Goal: Information Seeking & Learning: Find contact information

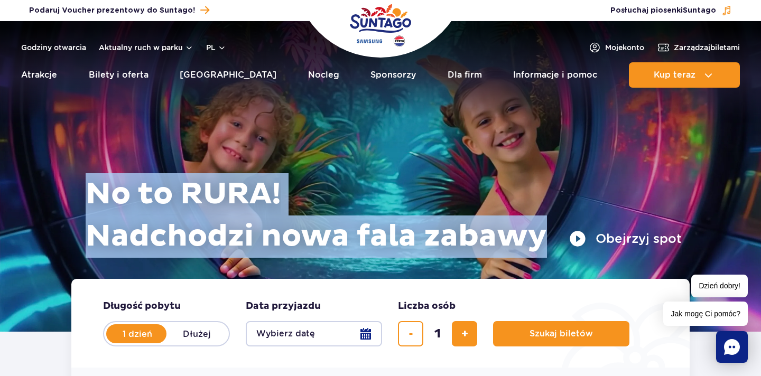
drag, startPoint x: 86, startPoint y: 187, endPoint x: 568, endPoint y: 241, distance: 485.3
click at [568, 241] on h1 "No to RURA! Nadchodzi nowa fala zabawy" at bounding box center [384, 215] width 596 height 85
click at [214, 195] on h1 "No to RURA! Nadchodzi nowa fala zabawy" at bounding box center [384, 215] width 596 height 85
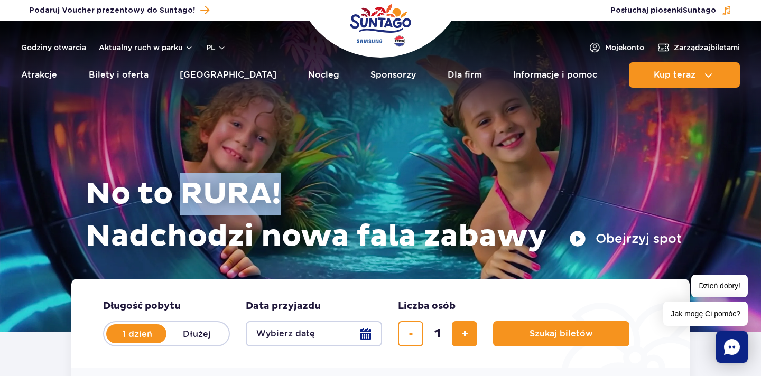
drag, startPoint x: 179, startPoint y: 195, endPoint x: 318, endPoint y: 195, distance: 139.5
click at [318, 195] on h1 "No to RURA! Nadchodzi nowa fala zabawy" at bounding box center [384, 215] width 596 height 85
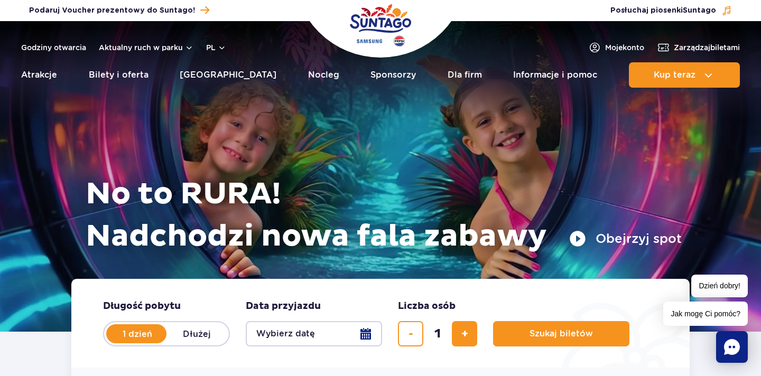
click at [250, 196] on h1 "No to RURA! Nadchodzi nowa fala zabawy" at bounding box center [384, 215] width 596 height 85
click at [52, 46] on link "Godziny otwarcia" at bounding box center [53, 47] width 65 height 11
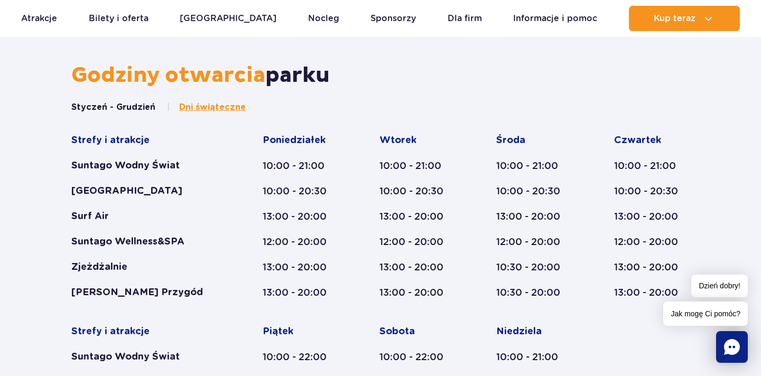
scroll to position [565, 0]
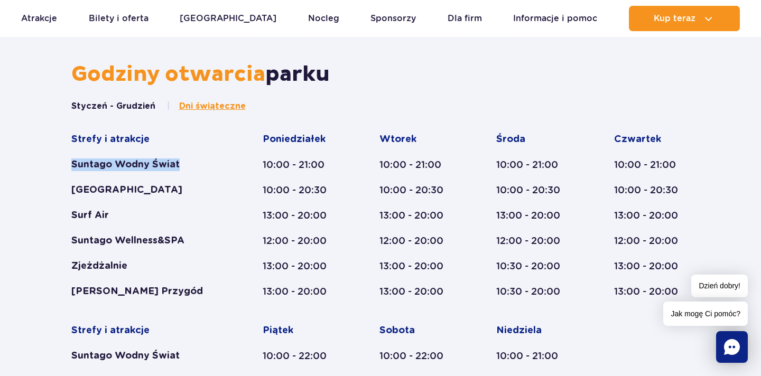
drag, startPoint x: 67, startPoint y: 161, endPoint x: 225, endPoint y: 161, distance: 158.0
click at [226, 161] on div "Styczeń - Grudzień Dni świąteczne Strefy i atrakcje Suntago Wodny Świat Crocodi…" at bounding box center [380, 307] width 634 height 415
click at [108, 164] on div "Suntago Wodny Świat" at bounding box center [146, 164] width 151 height 13
drag, startPoint x: 58, startPoint y: 161, endPoint x: 181, endPoint y: 161, distance: 123.6
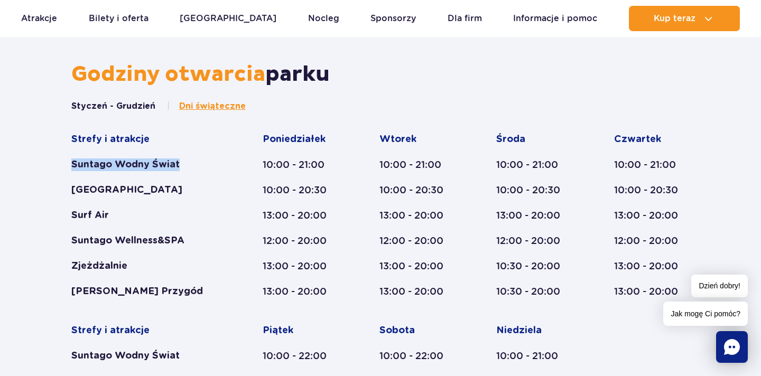
click at [114, 164] on div "Suntago Wodny Świat" at bounding box center [146, 164] width 151 height 13
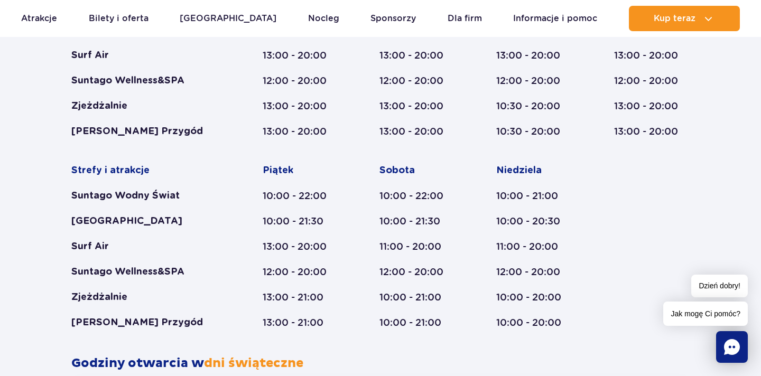
scroll to position [1038, 0]
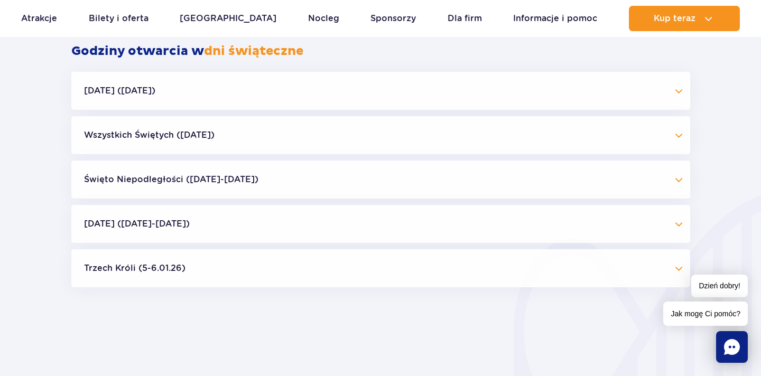
click at [96, 96] on button "[DATE] ([DATE])" at bounding box center [380, 91] width 619 height 38
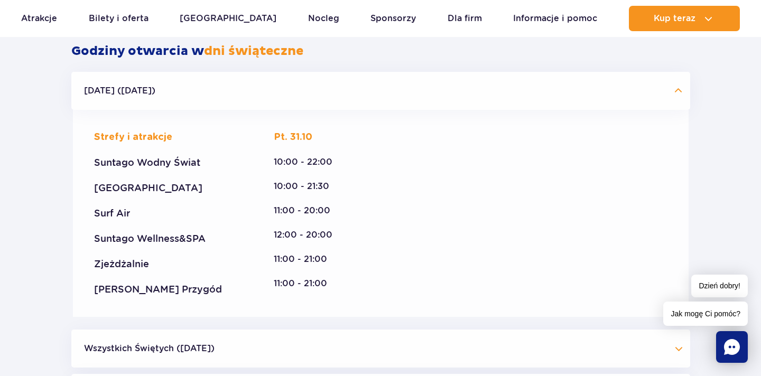
click at [96, 95] on button "[DATE] ([DATE])" at bounding box center [380, 91] width 619 height 38
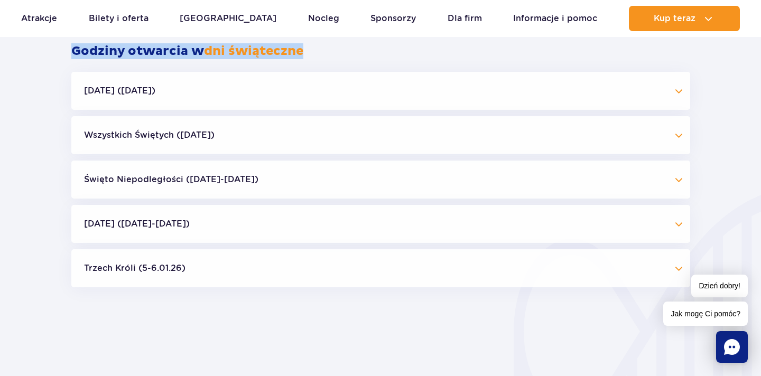
drag, startPoint x: 66, startPoint y: 54, endPoint x: 343, endPoint y: 53, distance: 277.9
click at [343, 53] on div "Godziny otwarcia w dni świąteczne" at bounding box center [380, 57] width 634 height 29
click at [252, 54] on span "dni świąteczne" at bounding box center [253, 51] width 99 height 16
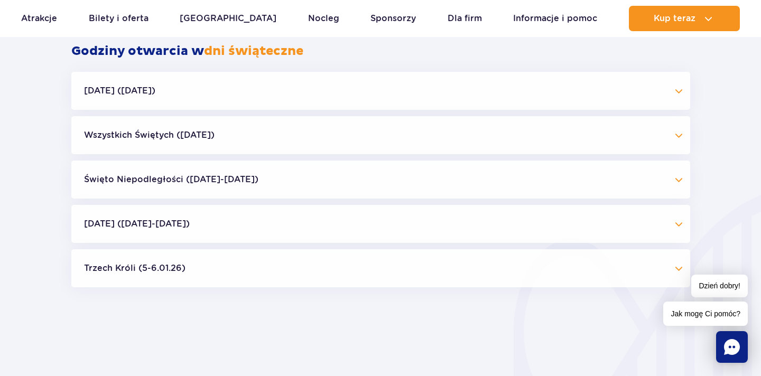
click at [136, 267] on button "Trzech Króli (5-6.01.26)" at bounding box center [380, 268] width 619 height 38
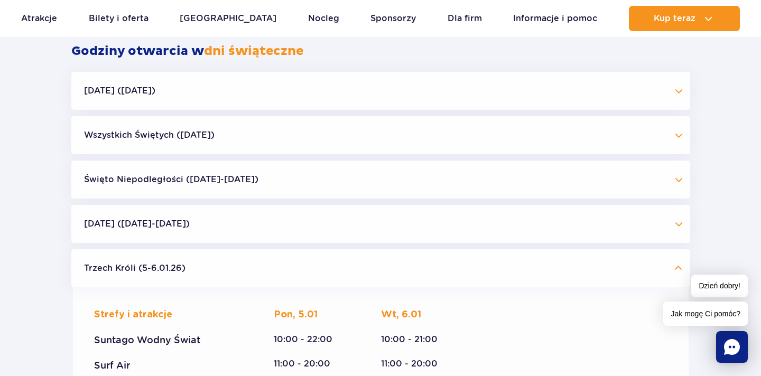
click at [136, 267] on button "Trzech Króli (5-6.01.26)" at bounding box center [380, 268] width 619 height 38
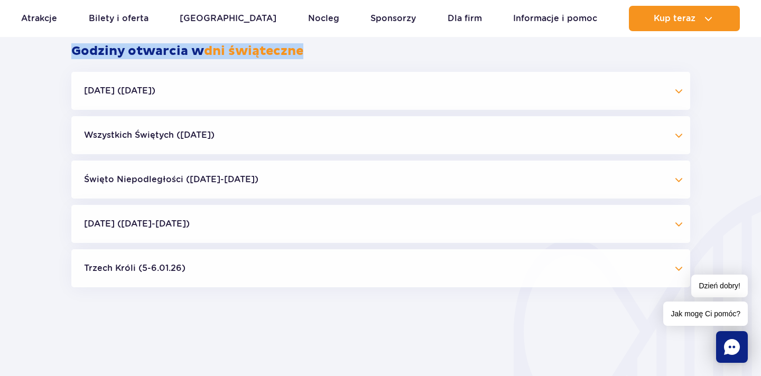
drag, startPoint x: 57, startPoint y: 50, endPoint x: 384, endPoint y: 56, distance: 327.1
click at [209, 48] on span "dni świąteczne" at bounding box center [253, 51] width 99 height 16
drag, startPoint x: 140, startPoint y: 49, endPoint x: 289, endPoint y: 52, distance: 149.0
click at [289, 52] on h2 "Godziny otwarcia w dni świąteczne" at bounding box center [380, 51] width 619 height 16
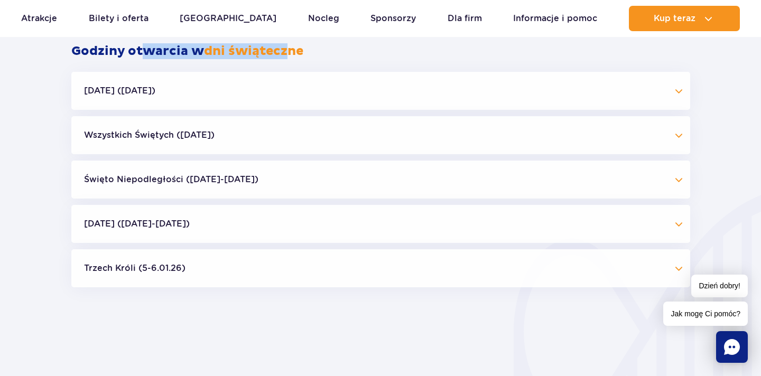
click at [289, 52] on span "dni świąteczne" at bounding box center [253, 51] width 99 height 16
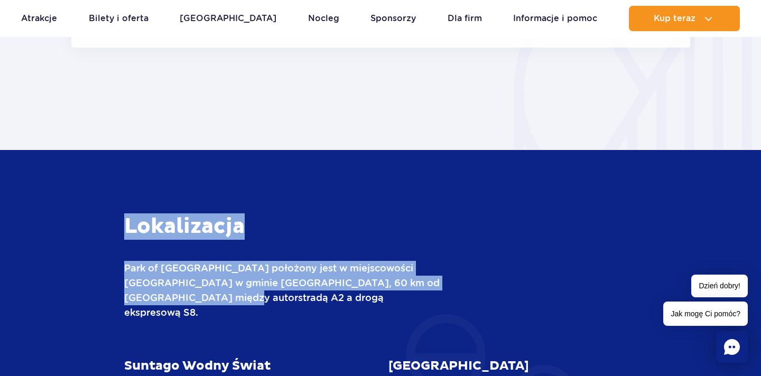
drag, startPoint x: 125, startPoint y: 228, endPoint x: 357, endPoint y: 325, distance: 251.7
click at [157, 273] on p "Park of [GEOGRAPHIC_DATA] położony jest w miejscowości [GEOGRAPHIC_DATA] w gmin…" at bounding box center [282, 290] width 317 height 59
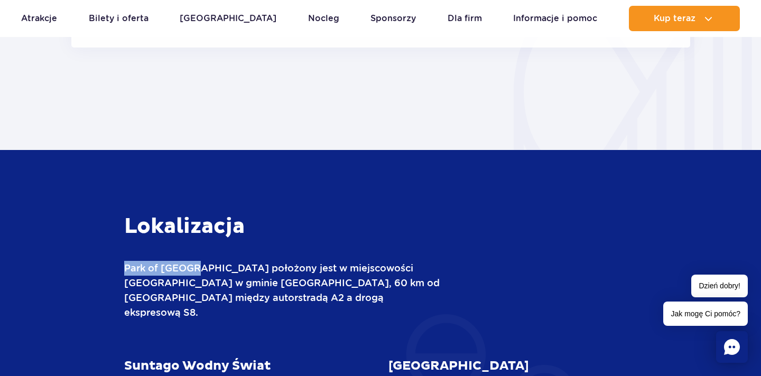
drag, startPoint x: 118, startPoint y: 271, endPoint x: 191, endPoint y: 267, distance: 73.0
click at [191, 267] on p "Park of [GEOGRAPHIC_DATA] położony jest w miejscowości [GEOGRAPHIC_DATA] w gmin…" at bounding box center [282, 290] width 317 height 59
drag, startPoint x: 183, startPoint y: 281, endPoint x: 203, endPoint y: 281, distance: 19.5
click at [203, 281] on p "Park of [GEOGRAPHIC_DATA] położony jest w miejscowości [GEOGRAPHIC_DATA] w gmin…" at bounding box center [282, 290] width 317 height 59
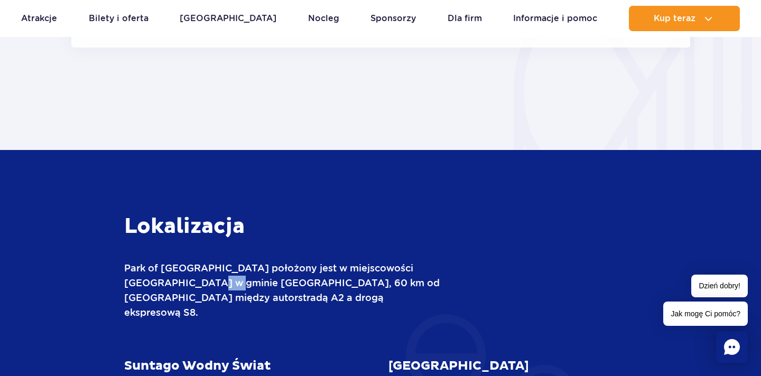
click at [203, 281] on p "Park of [GEOGRAPHIC_DATA] położony jest w miejscowości [GEOGRAPHIC_DATA] w gmin…" at bounding box center [282, 290] width 317 height 59
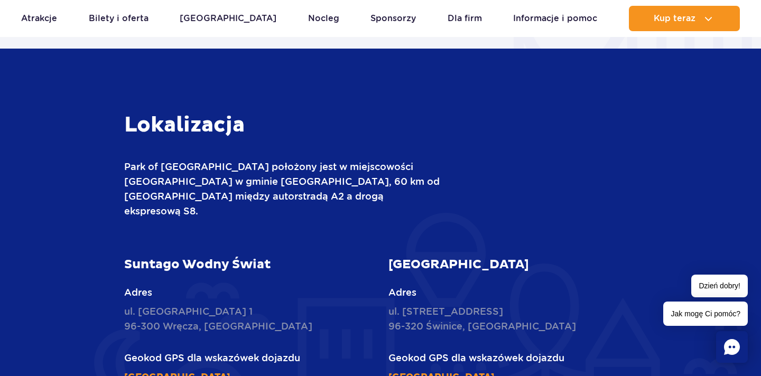
scroll to position [1381, 0]
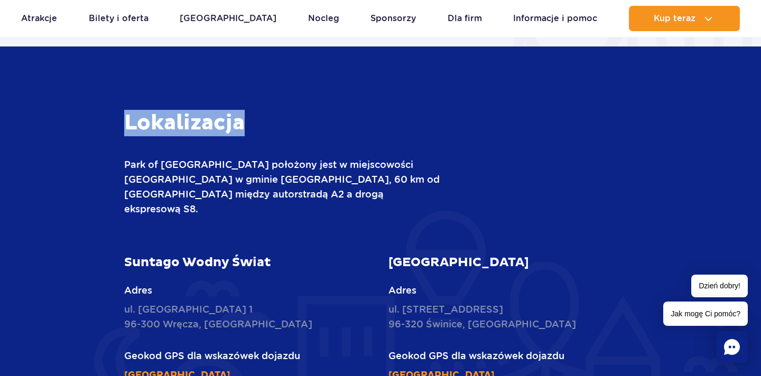
drag, startPoint x: 116, startPoint y: 124, endPoint x: 274, endPoint y: 123, distance: 158.0
click at [274, 123] on h3 "Lokalizacja" at bounding box center [282, 123] width 317 height 26
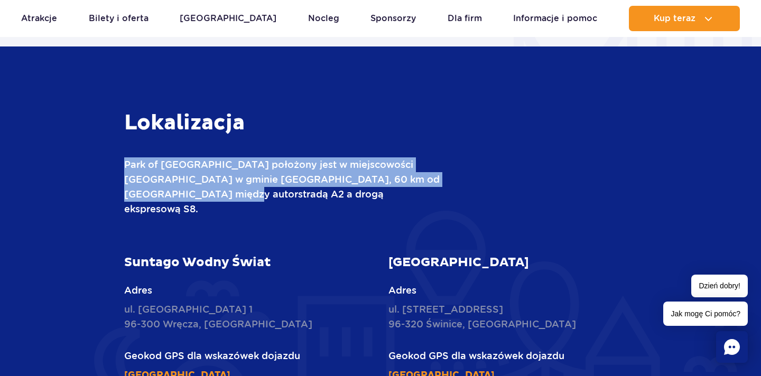
drag, startPoint x: 123, startPoint y: 162, endPoint x: 244, endPoint y: 193, distance: 125.1
click at [208, 175] on p "Park of [GEOGRAPHIC_DATA] położony jest w miejscowości [GEOGRAPHIC_DATA] w gmin…" at bounding box center [282, 186] width 317 height 59
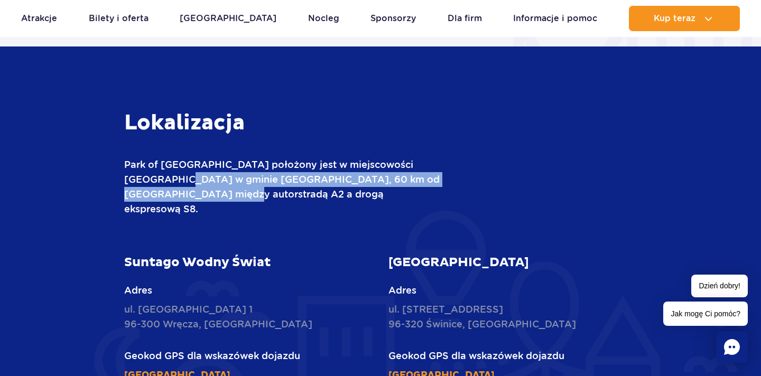
drag, startPoint x: 156, startPoint y: 176, endPoint x: 251, endPoint y: 189, distance: 95.3
click at [251, 189] on p "Park of [GEOGRAPHIC_DATA] położony jest w miejscowości [GEOGRAPHIC_DATA] w gmin…" at bounding box center [282, 186] width 317 height 59
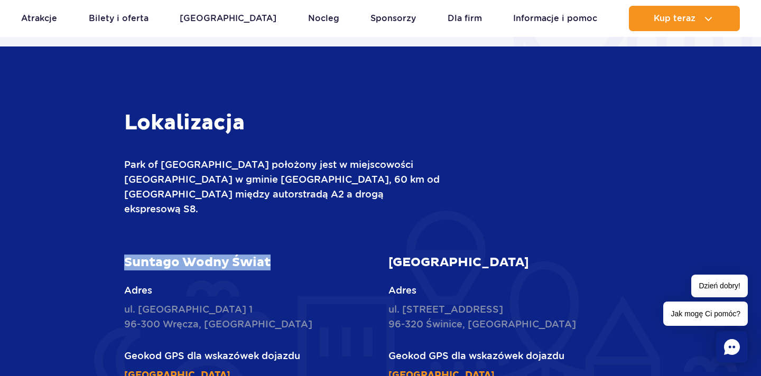
drag, startPoint x: 119, startPoint y: 248, endPoint x: 293, endPoint y: 247, distance: 173.3
click at [293, 255] on div "Suntago Wodny Świat Adres ul. [STREET_ADDRESS] Geokod GPS dla wskazówek dojazdu…" at bounding box center [248, 319] width 265 height 128
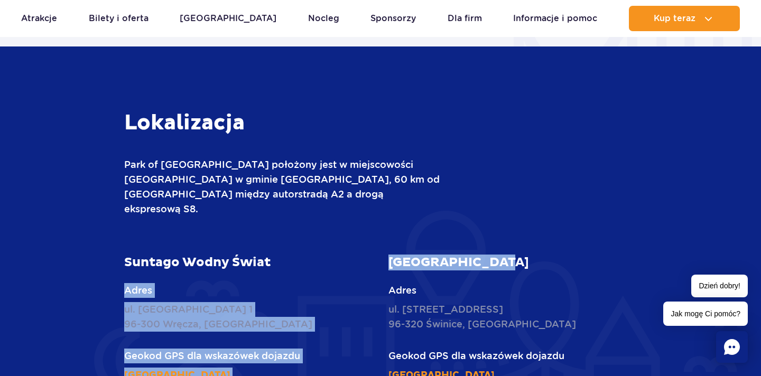
drag, startPoint x: 371, startPoint y: 247, endPoint x: 501, endPoint y: 249, distance: 129.4
click at [501, 255] on div "Suntago Wodny Świat Adres ul. [STREET_ADDRESS] Geokod GPS dla wskazówek dojazdu…" at bounding box center [380, 319] width 529 height 128
click at [501, 255] on article "[GEOGRAPHIC_DATA] Adres ul. [STREET_ADDRESS] Geokod GPS dla wskazówek dojazdu […" at bounding box center [512, 319] width 249 height 128
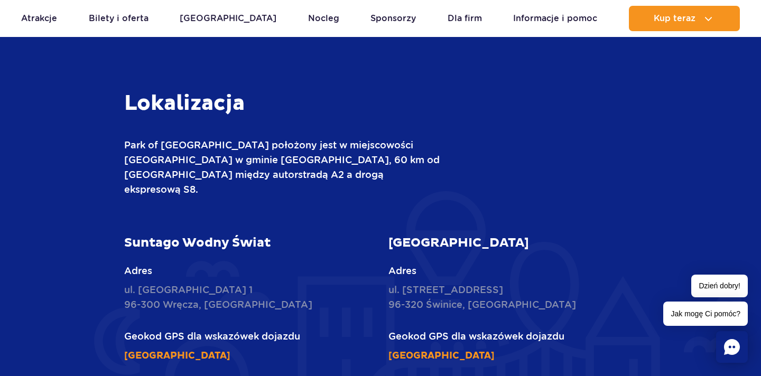
scroll to position [1507, 0]
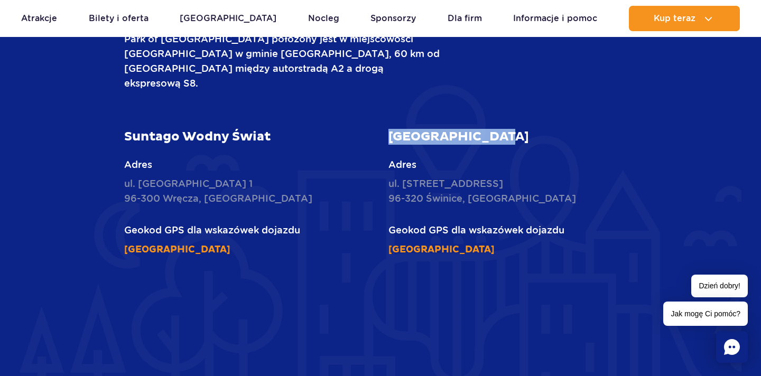
drag, startPoint x: 388, startPoint y: 116, endPoint x: 509, endPoint y: 118, distance: 121.0
click at [510, 129] on article "[GEOGRAPHIC_DATA] Adres ul. [STREET_ADDRESS] Geokod GPS dla wskazówek dojazdu […" at bounding box center [512, 193] width 249 height 128
copy strong "[GEOGRAPHIC_DATA]"
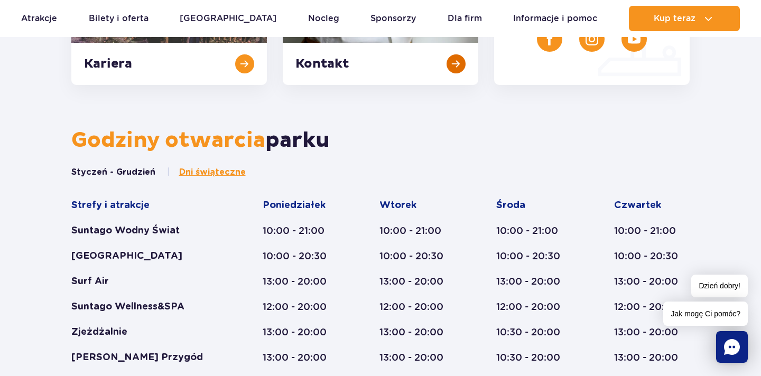
scroll to position [544, 0]
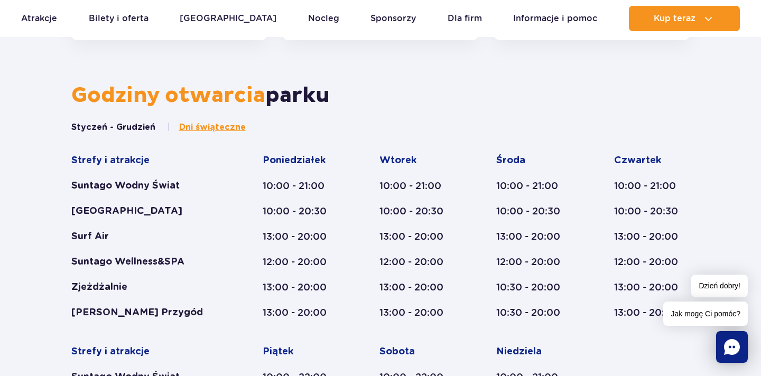
drag, startPoint x: 74, startPoint y: 96, endPoint x: 414, endPoint y: 103, distance: 339.8
click at [414, 103] on h2 "Godziny otwarcia parku" at bounding box center [380, 95] width 619 height 26
click at [110, 88] on span "Godziny otwarcia" at bounding box center [168, 95] width 194 height 26
drag, startPoint x: 258, startPoint y: 186, endPoint x: 352, endPoint y: 186, distance: 94.6
click at [352, 186] on div "Strefy i atrakcje Suntago Wodny Świat Crocodile Island Surf Air Suntago Wellnes…" at bounding box center [380, 332] width 619 height 356
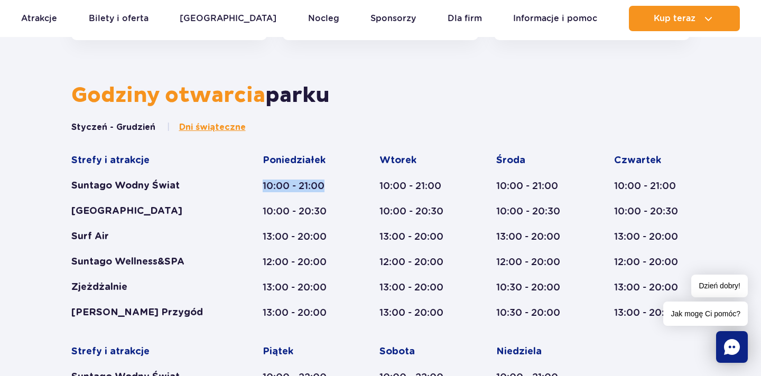
click at [281, 185] on div "10:00 - 21:00" at bounding box center [301, 186] width 76 height 13
drag, startPoint x: 82, startPoint y: 96, endPoint x: 528, endPoint y: 112, distance: 446.7
click at [528, 112] on div "Godziny otwarcia parku" at bounding box center [380, 101] width 634 height 39
drag, startPoint x: 261, startPoint y: 186, endPoint x: 339, endPoint y: 186, distance: 78.2
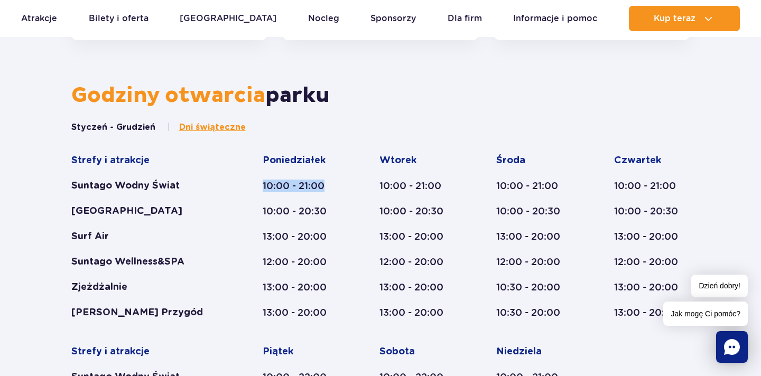
click at [339, 186] on div "Strefy i atrakcje Suntago Wodny Świat Crocodile Island Surf Air Suntago Wellnes…" at bounding box center [380, 332] width 619 height 356
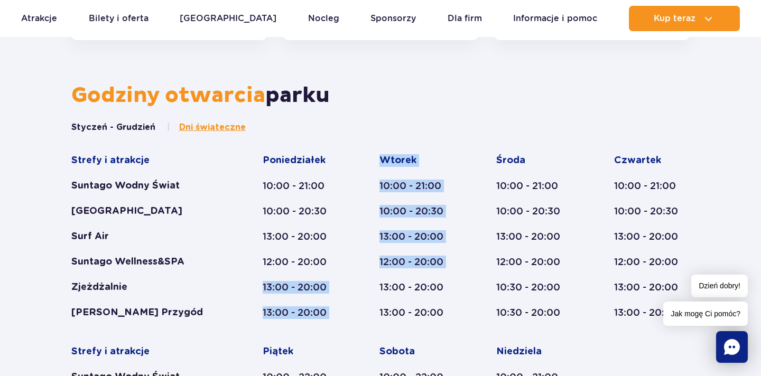
drag, startPoint x: 263, startPoint y: 288, endPoint x: 363, endPoint y: 288, distance: 100.4
click at [363, 288] on div "Strefy i atrakcje Suntago Wodny Świat Crocodile Island Surf Air Suntago Wellnes…" at bounding box center [380, 332] width 619 height 356
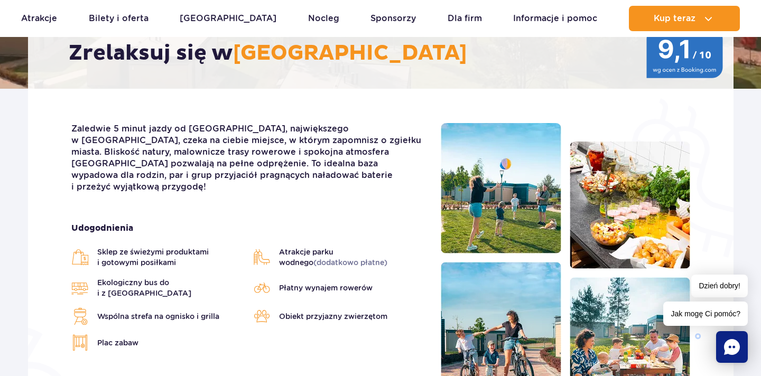
scroll to position [265, 0]
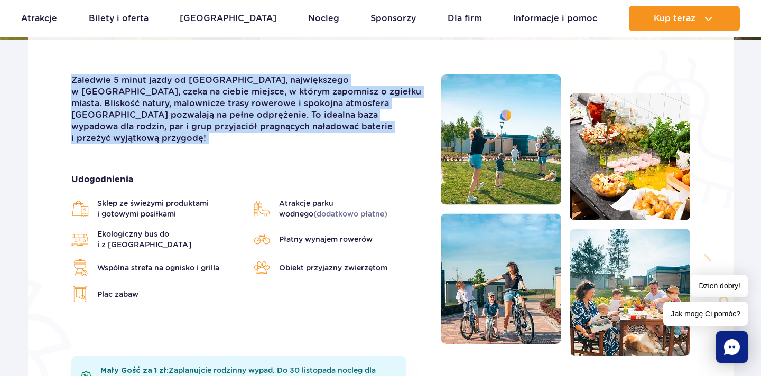
drag, startPoint x: 71, startPoint y: 77, endPoint x: 367, endPoint y: 134, distance: 301.8
click at [368, 134] on div "Zaledwie 5 minut jazdy od Suntago, największego w Europie parku wodnego, czeka …" at bounding box center [247, 215] width 369 height 282
click at [306, 117] on p "Zaledwie 5 minut jazdy od Suntago, największego w Europie parku wodnego, czeka …" at bounding box center [247, 109] width 353 height 70
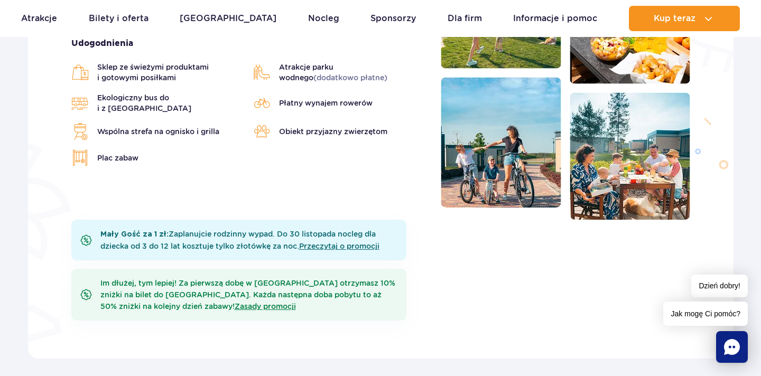
scroll to position [397, 0]
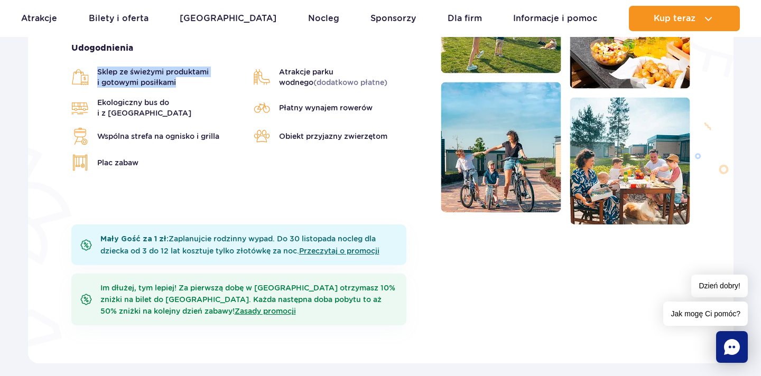
drag, startPoint x: 97, startPoint y: 60, endPoint x: 199, endPoint y: 71, distance: 102.5
click at [199, 71] on span "Sklep ze świeżymi produktami i gotowymi posiłkami" at bounding box center [170, 77] width 146 height 21
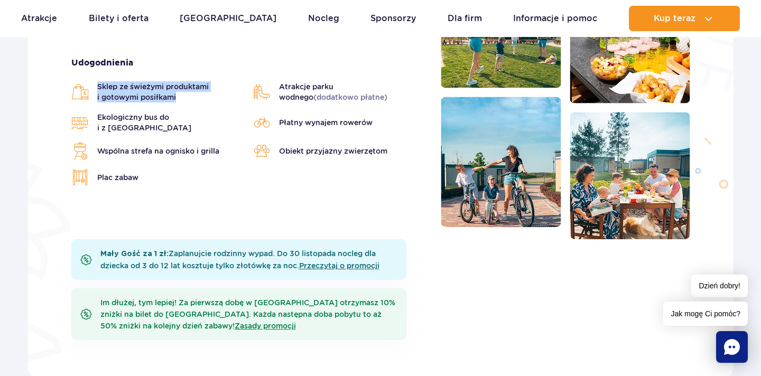
scroll to position [360, 0]
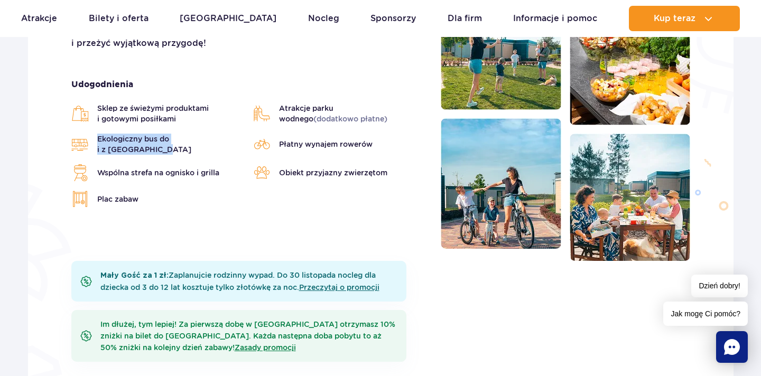
drag, startPoint x: 93, startPoint y: 128, endPoint x: 243, endPoint y: 129, distance: 150.0
click at [244, 130] on ul "Sklep ze świeżymi produktami i gotowymi posiłkami Atrakcje parku wodnego (dodat…" at bounding box center [247, 155] width 353 height 105
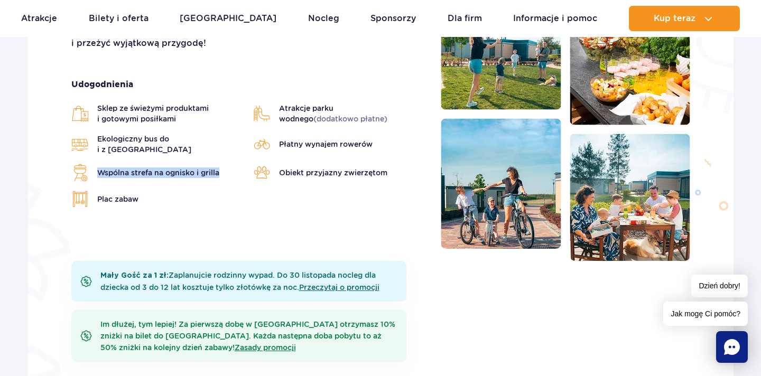
drag, startPoint x: 94, startPoint y: 157, endPoint x: 229, endPoint y: 156, distance: 135.8
click at [229, 164] on li "Wspólna strefa na ognisko i grilla" at bounding box center [157, 172] width 172 height 17
drag, startPoint x: 98, startPoint y: 182, endPoint x: 193, endPoint y: 182, distance: 95.1
click at [193, 191] on li "Plac zabaw" at bounding box center [157, 199] width 172 height 17
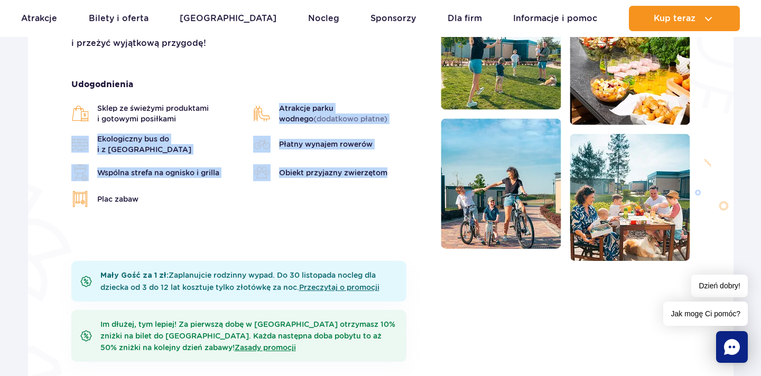
drag, startPoint x: 276, startPoint y: 89, endPoint x: 395, endPoint y: 156, distance: 137.2
click at [395, 156] on div "Udogodnienia Sklep ze świeżymi produktami i gotowymi posiłkami Atrakcje parku w…" at bounding box center [247, 143] width 353 height 129
click at [352, 167] on span "Obiekt przyjazny zwierzętom" at bounding box center [333, 172] width 108 height 11
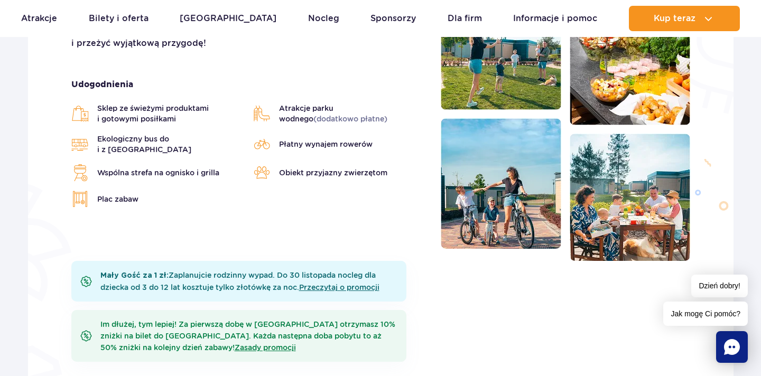
scroll to position [127, 0]
